Goal: Information Seeking & Learning: Learn about a topic

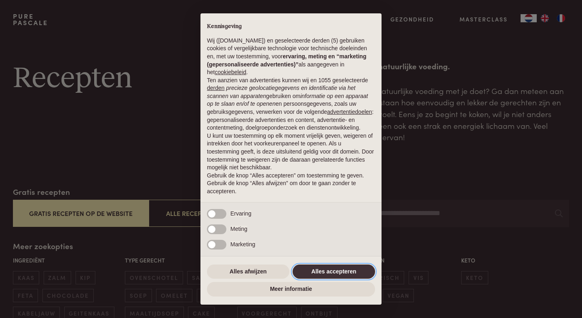
click at [333, 271] on button "Alles accepteren" at bounding box center [334, 271] width 83 height 15
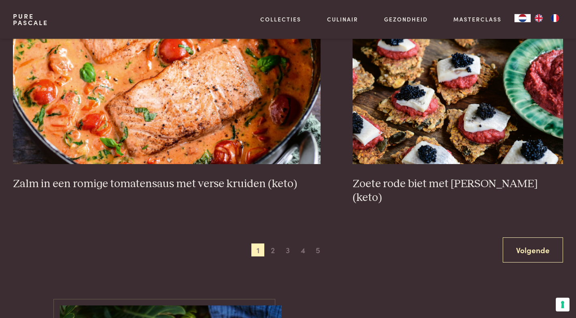
scroll to position [1526, 0]
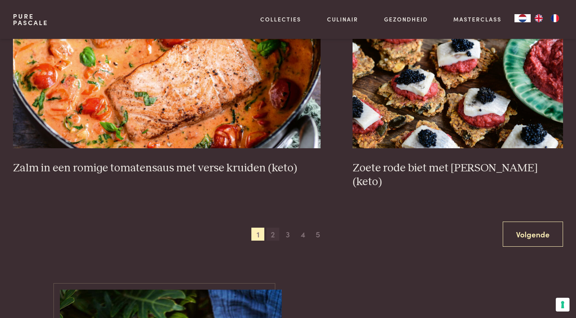
click at [272, 227] on span "2" at bounding box center [272, 233] width 13 height 13
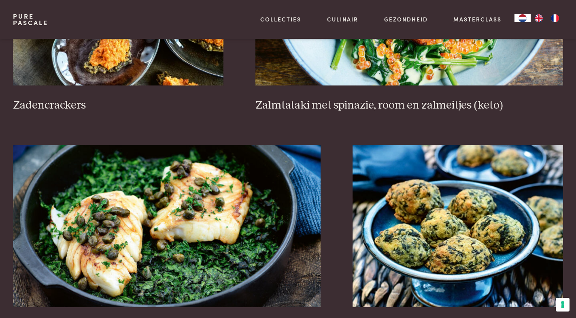
scroll to position [1506, 0]
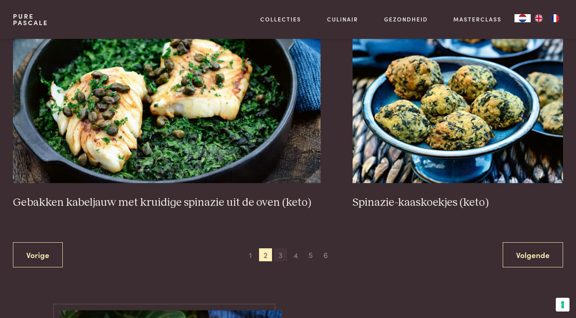
click at [280, 258] on span "3" at bounding box center [280, 254] width 13 height 13
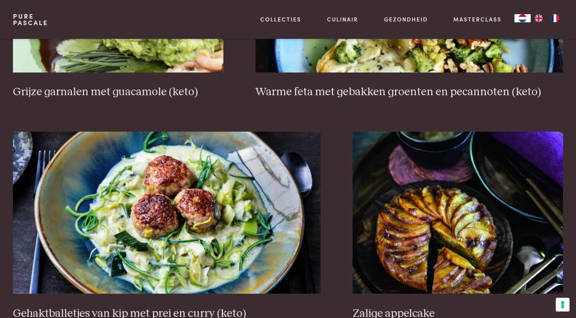
scroll to position [1588, 0]
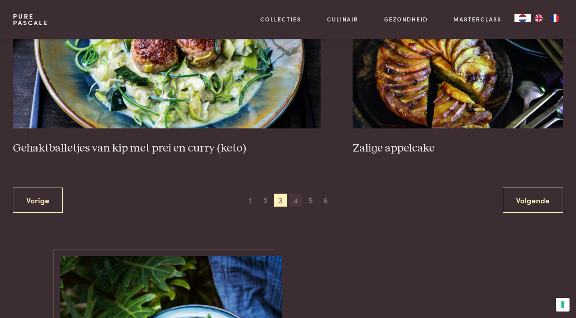
click at [296, 201] on span "4" at bounding box center [295, 199] width 13 height 13
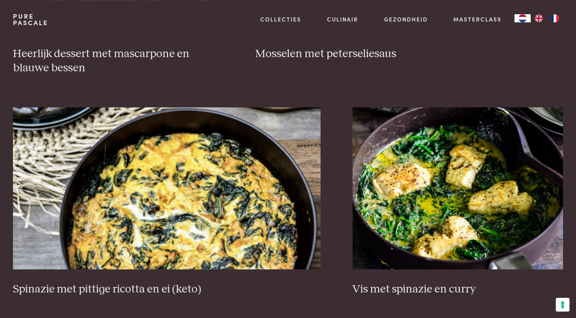
scroll to position [804, 0]
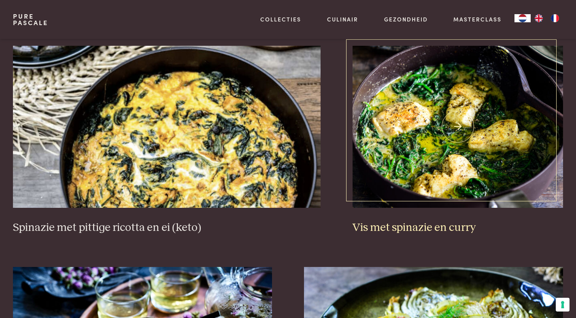
click at [368, 226] on h3 "Vis met spinazie en curry" at bounding box center [457, 227] width 210 height 14
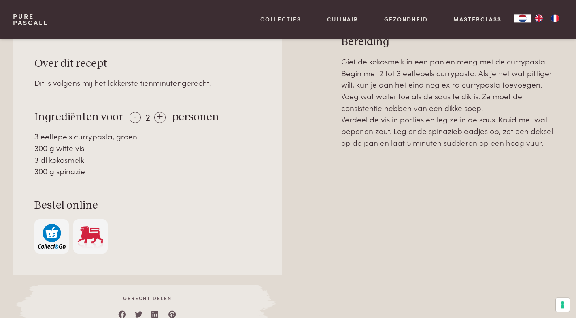
scroll to position [371, 0]
